Goal: Browse casually: Explore the website without a specific task or goal

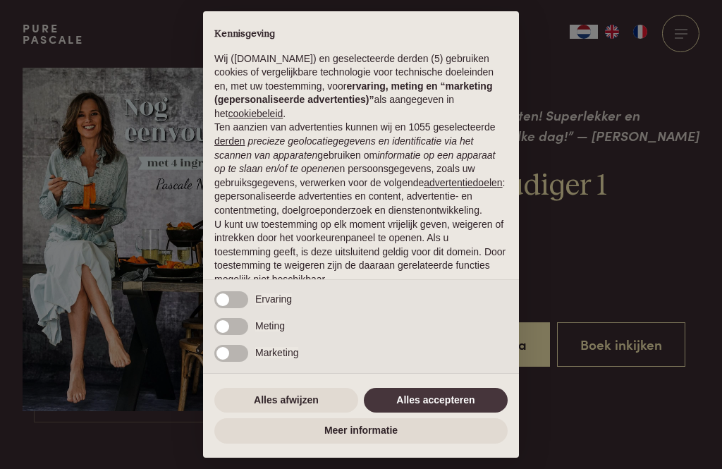
click at [420, 373] on div "Marketing" at bounding box center [361, 359] width 316 height 29
click at [450, 384] on div "× Kennisgeving Wij (purepascale.com) en geselecteerde derden (5) gebruiken cook…" at bounding box center [361, 234] width 316 height 446
click at [431, 402] on button "Alles accepteren" at bounding box center [436, 400] width 144 height 25
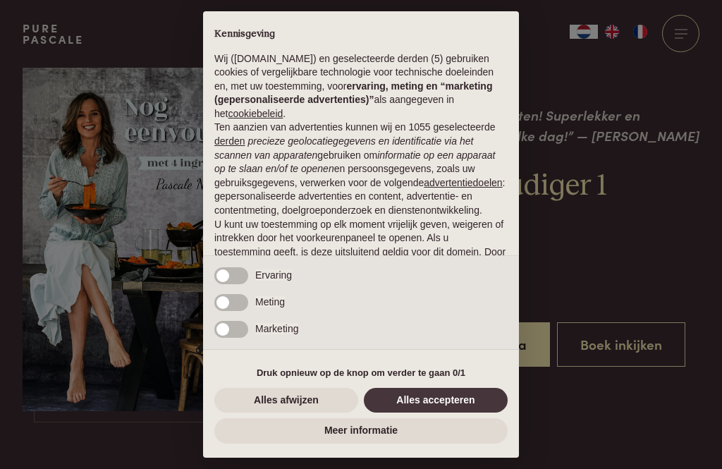
scroll to position [88, 0]
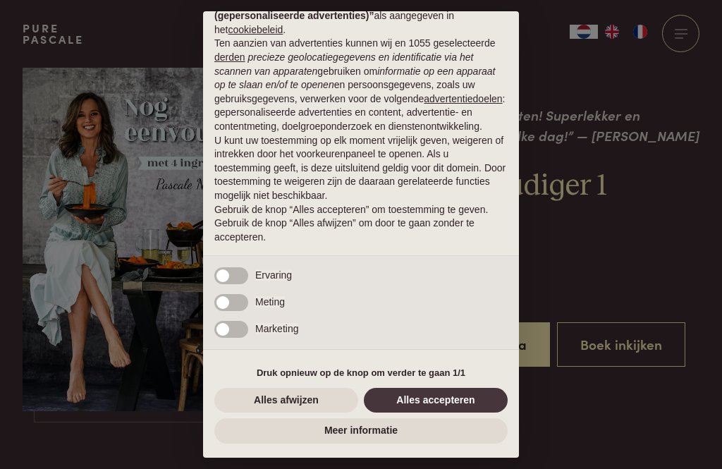
click at [436, 402] on button "Alles accepteren" at bounding box center [436, 400] width 144 height 25
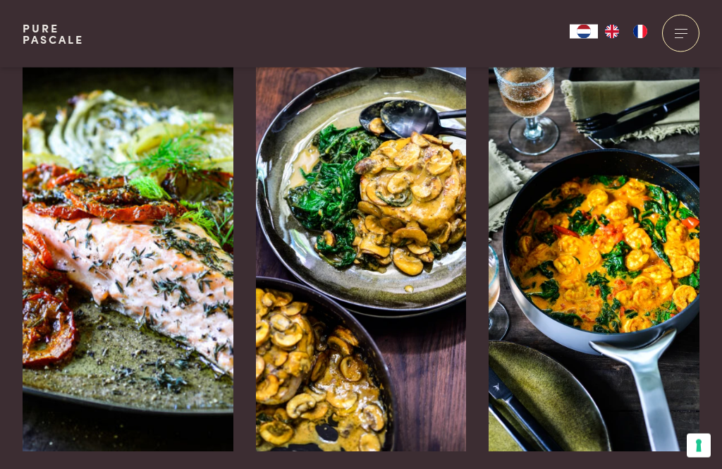
scroll to position [2114, 0]
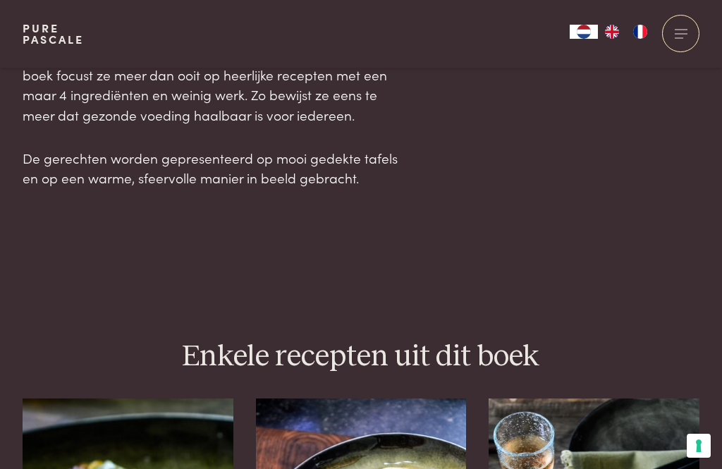
scroll to position [1723, 0]
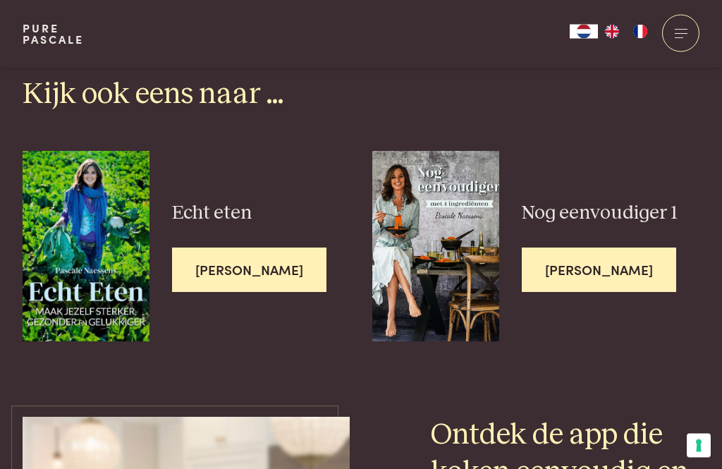
scroll to position [3875, 0]
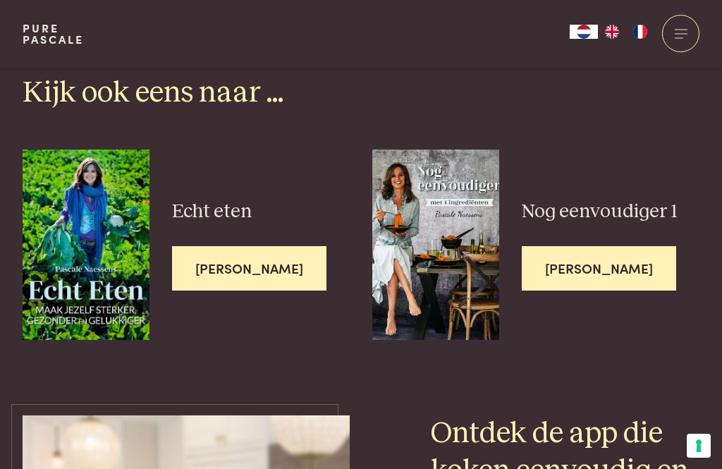
click at [455, 226] on img at bounding box center [435, 244] width 127 height 190
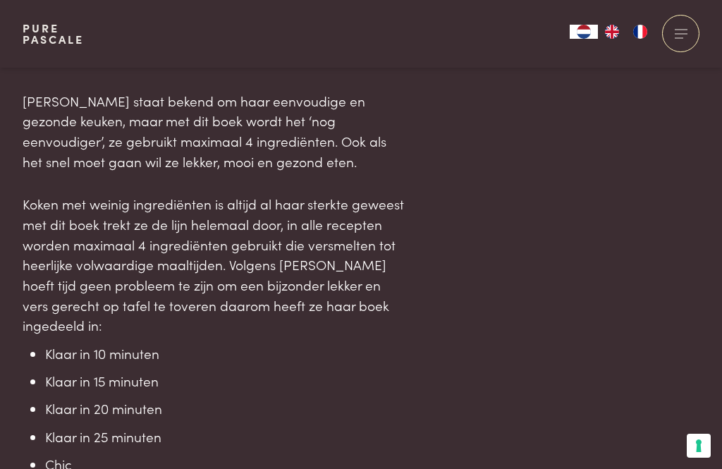
scroll to position [984, 0]
